Goal: Task Accomplishment & Management: Manage account settings

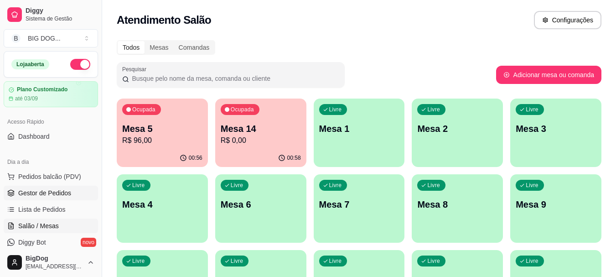
click at [41, 193] on span "Gestor de Pedidos" at bounding box center [44, 192] width 53 height 9
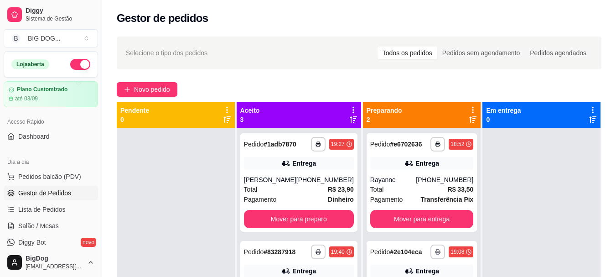
scroll to position [139, 0]
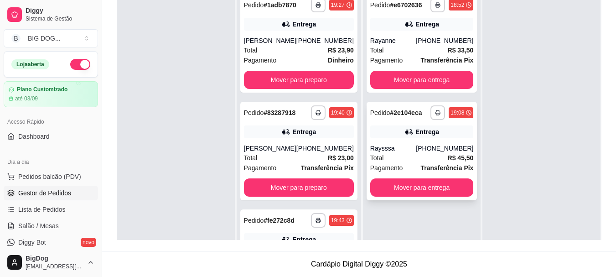
click at [409, 161] on div "Total R$ 45,50" at bounding box center [421, 158] width 103 height 10
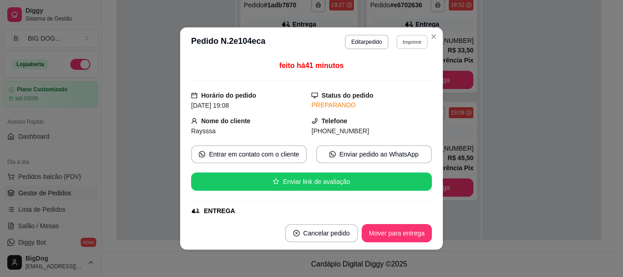
click at [411, 46] on button "Imprimir" at bounding box center [411, 42] width 31 height 14
click at [391, 76] on button "IMPRESSORA" at bounding box center [392, 74] width 66 height 15
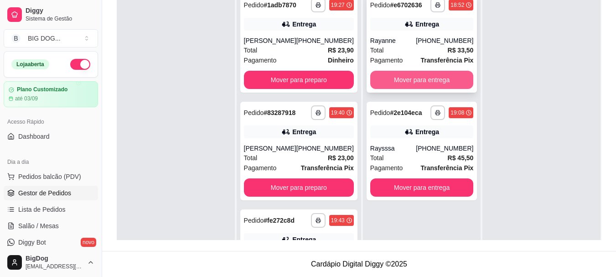
click at [432, 79] on button "Mover para entrega" at bounding box center [421, 80] width 103 height 18
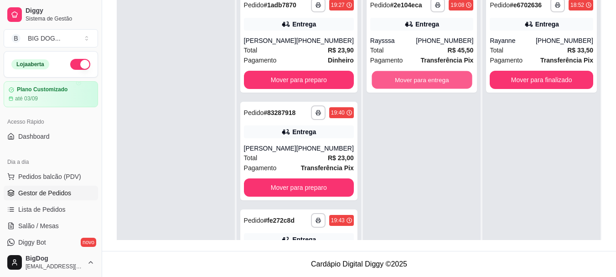
click at [432, 79] on button "Mover para entrega" at bounding box center [421, 80] width 100 height 18
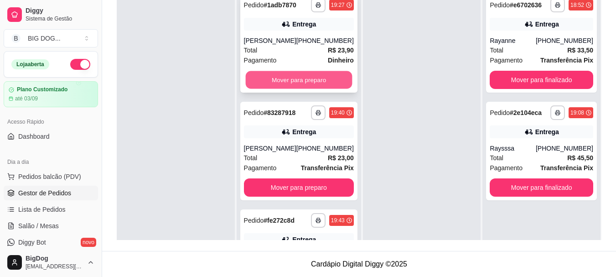
click at [307, 78] on button "Mover para preparo" at bounding box center [298, 80] width 107 height 18
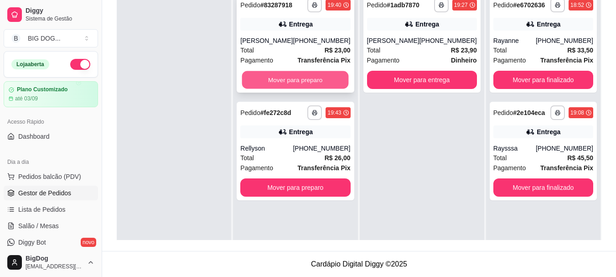
click at [327, 85] on button "Mover para preparo" at bounding box center [295, 80] width 107 height 18
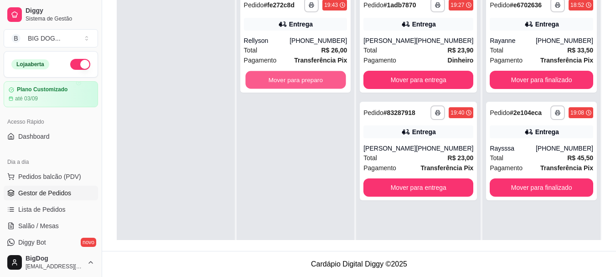
click at [327, 85] on button "Mover para preparo" at bounding box center [295, 80] width 100 height 18
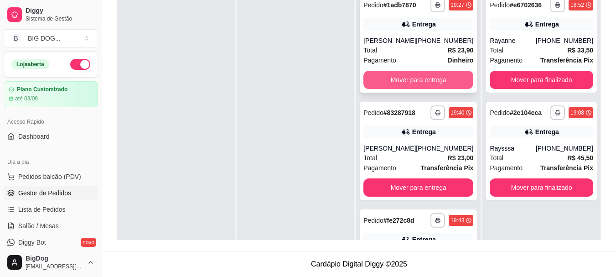
click at [419, 82] on button "Mover para entrega" at bounding box center [418, 80] width 110 height 18
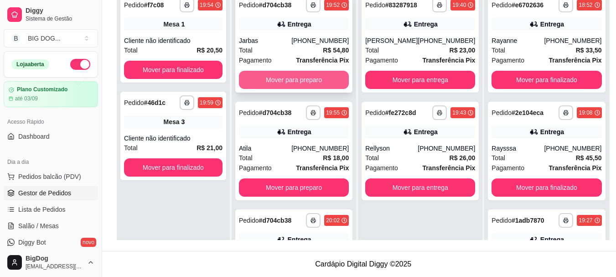
click at [294, 75] on button "Mover para preparo" at bounding box center [294, 80] width 110 height 18
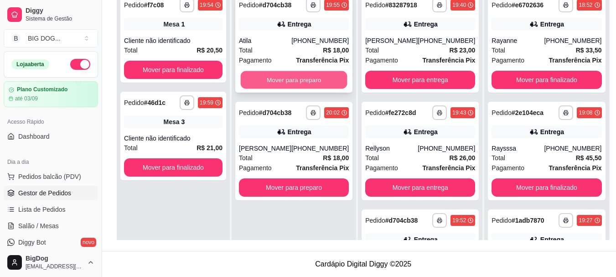
click at [306, 80] on button "Mover para preparo" at bounding box center [294, 80] width 107 height 18
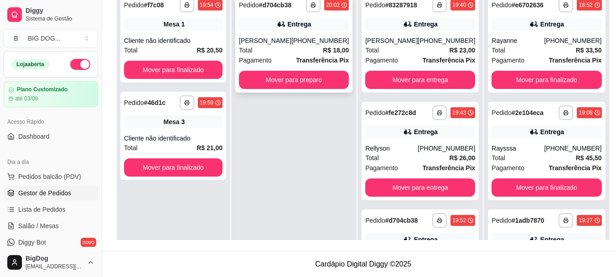
click at [306, 57] on strong "Transferência Pix" at bounding box center [322, 60] width 53 height 7
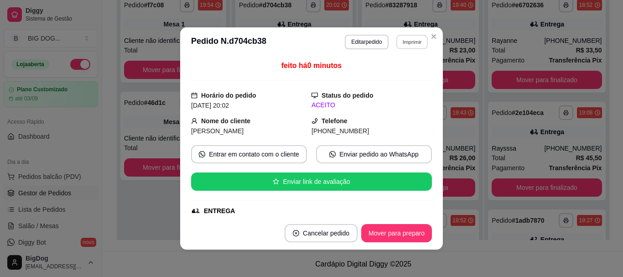
click at [406, 42] on button "Imprimir" at bounding box center [411, 42] width 31 height 14
click at [377, 75] on button "IMPRESSORA" at bounding box center [392, 74] width 66 height 15
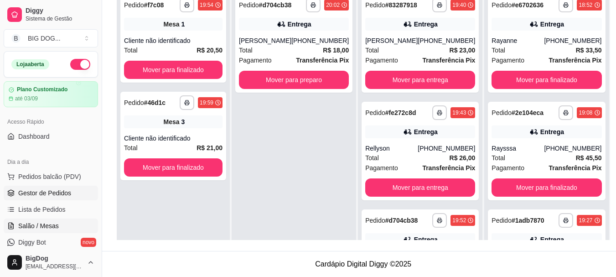
click at [41, 219] on link "Salão / Mesas" at bounding box center [51, 225] width 94 height 15
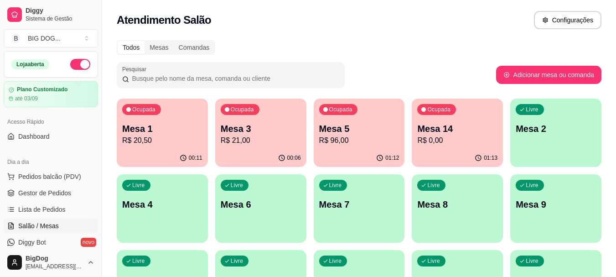
click at [332, 109] on p "Ocupada" at bounding box center [340, 109] width 23 height 7
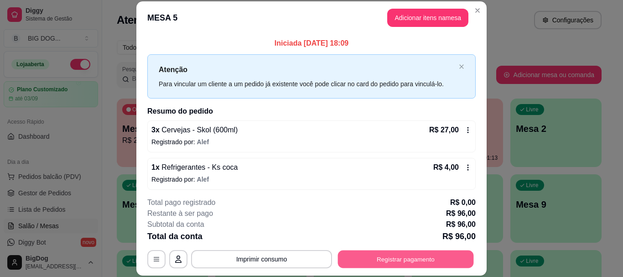
click at [377, 253] on button "Registrar pagamento" at bounding box center [406, 259] width 136 height 18
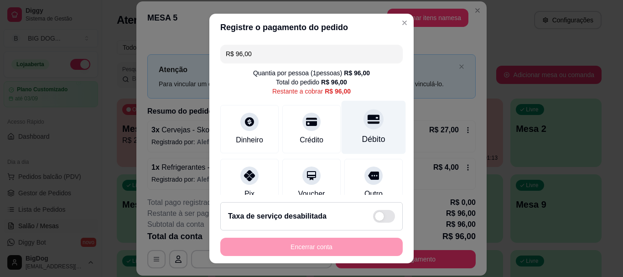
click at [362, 138] on div "Débito" at bounding box center [373, 140] width 23 height 12
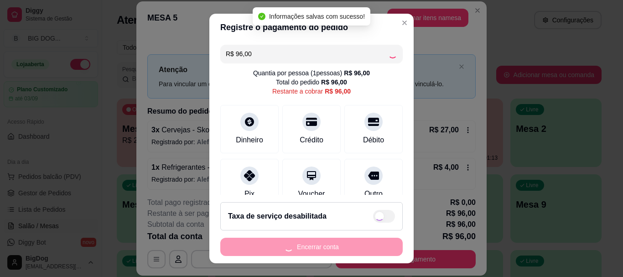
type input "R$ 0,00"
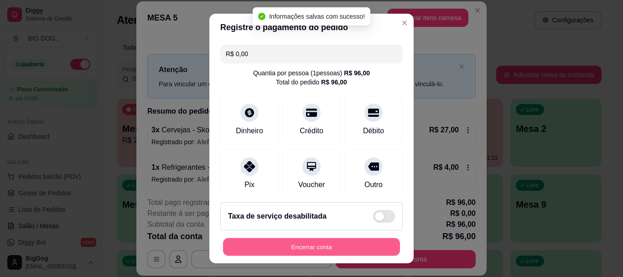
click at [297, 242] on button "Encerrar conta" at bounding box center [311, 246] width 177 height 18
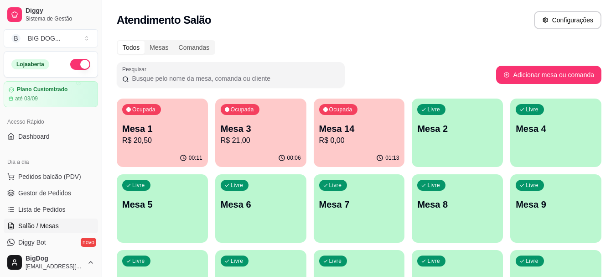
click at [252, 136] on p "R$ 21,00" at bounding box center [261, 140] width 80 height 11
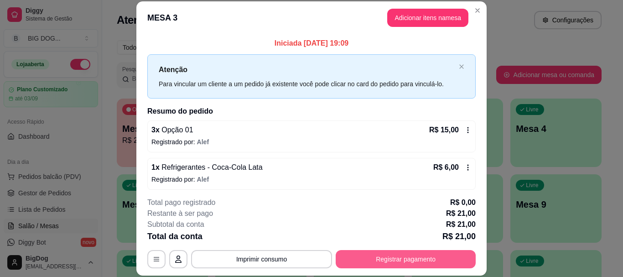
click at [396, 262] on button "Registrar pagamento" at bounding box center [405, 259] width 140 height 18
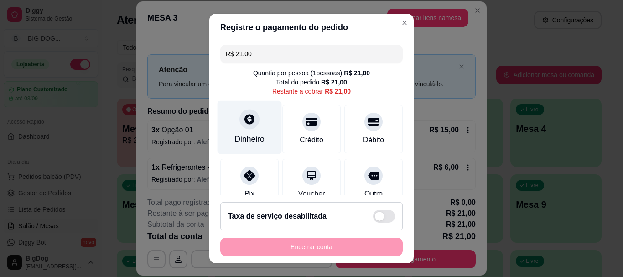
click at [247, 129] on div "Dinheiro" at bounding box center [249, 127] width 64 height 53
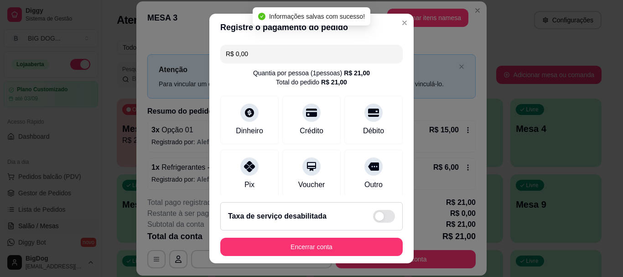
type input "R$ 0,00"
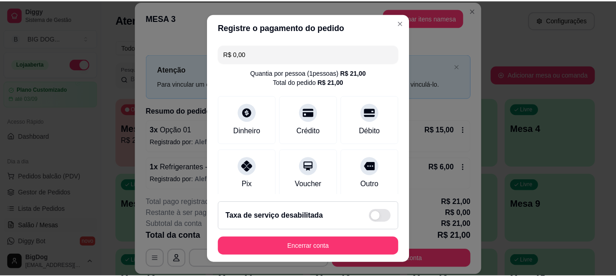
scroll to position [15, 0]
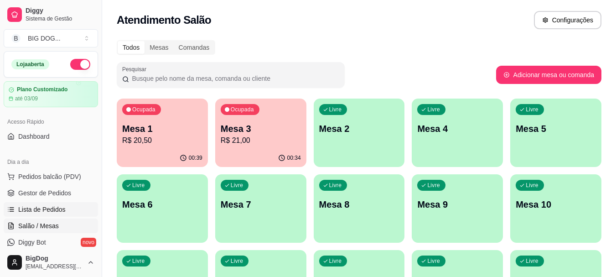
click at [50, 210] on span "Lista de Pedidos" at bounding box center [41, 209] width 47 height 9
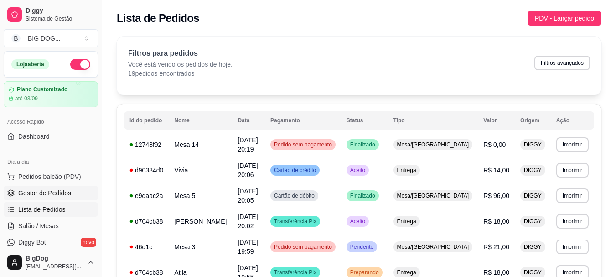
click at [21, 194] on span "Gestor de Pedidos" at bounding box center [44, 192] width 53 height 9
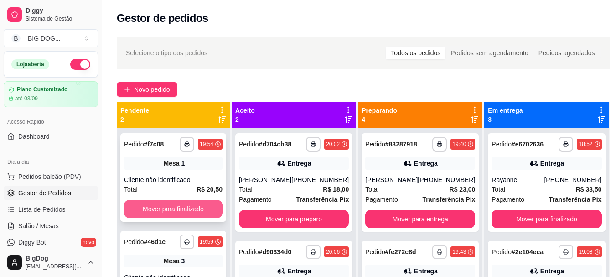
click at [178, 203] on button "Mover para finalizado" at bounding box center [173, 209] width 98 height 18
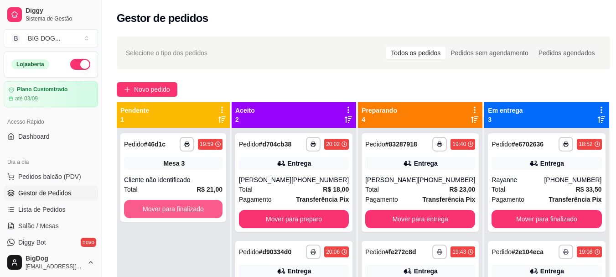
click at [178, 203] on button "Mover para finalizado" at bounding box center [173, 209] width 98 height 18
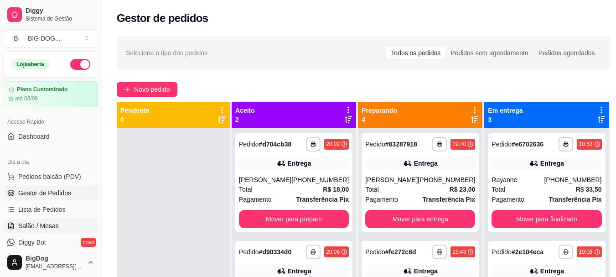
click at [34, 220] on link "Salão / Mesas" at bounding box center [51, 225] width 94 height 15
